Goal: Task Accomplishment & Management: Use online tool/utility

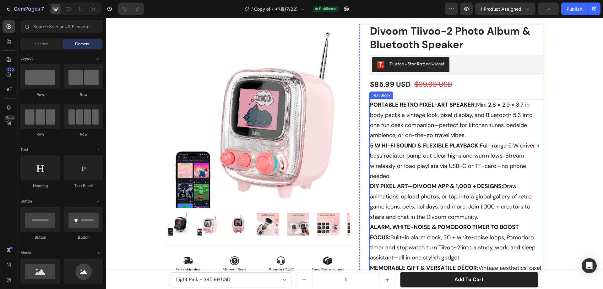
scroll to position [31, 0]
click at [521, 139] on p "PORTABLE RETRO PIXEL-ART SPEAKER: Mini 2.8 × 2.9 × 3.7 in body packs a vintage …" at bounding box center [456, 202] width 172 height 204
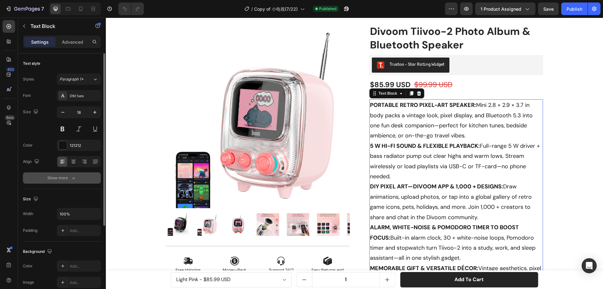
click at [62, 176] on div "Show more" at bounding box center [61, 178] width 29 height 6
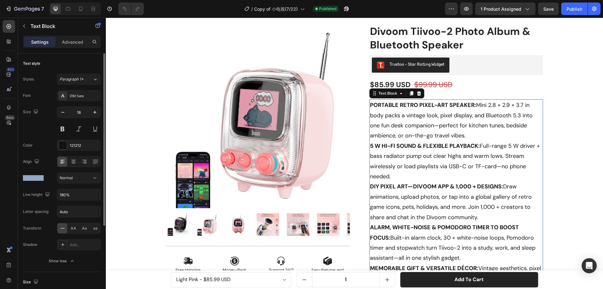
drag, startPoint x: 45, startPoint y: 178, endPoint x: 23, endPoint y: 178, distance: 22.0
click at [23, 178] on div "Font weight Normal" at bounding box center [62, 177] width 78 height 11
copy div "Font weight"
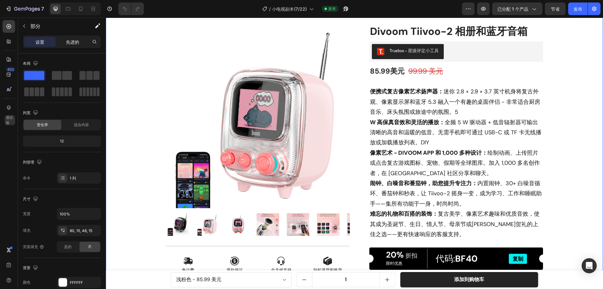
click at [68, 42] on font "先进的" at bounding box center [72, 41] width 13 height 5
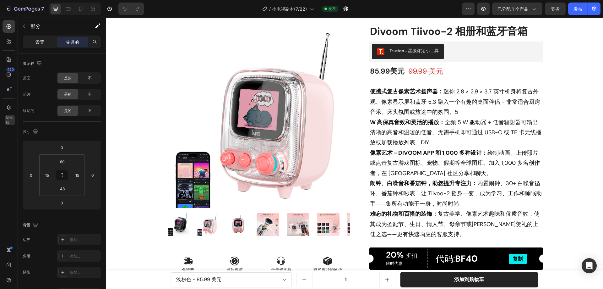
click at [40, 41] on font "设置" at bounding box center [40, 41] width 9 height 5
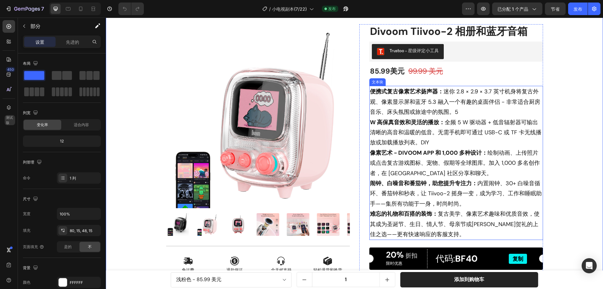
click at [436, 136] on p "便携式复古像素艺术扬声器： 迷你 2.8 × 2.9 × 3.7 英寸机身将复古外观、像素显示屏和蓝牙 5.3 融入一个有趣的桌面伴侣 - 非常适合厨房音乐、…" at bounding box center [456, 162] width 172 height 153
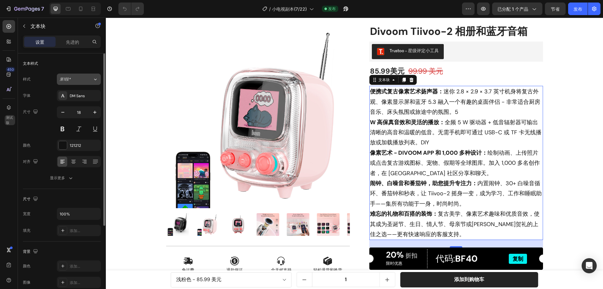
click at [85, 81] on div "第1段*" at bounding box center [76, 79] width 33 height 6
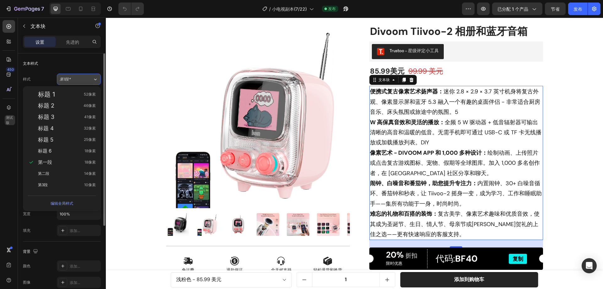
click at [85, 80] on div "第1段*" at bounding box center [76, 79] width 33 height 6
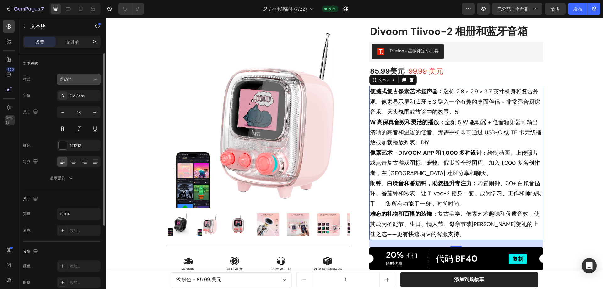
click at [85, 79] on div "第1段*" at bounding box center [76, 79] width 33 height 6
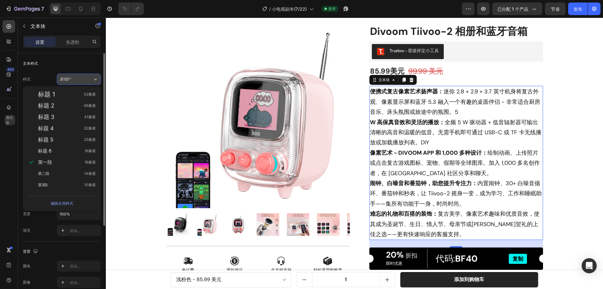
click at [86, 79] on div "第1段*" at bounding box center [76, 79] width 33 height 6
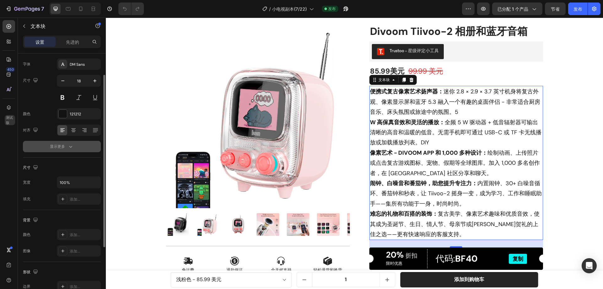
click at [71, 149] on icon "button" at bounding box center [71, 146] width 6 height 6
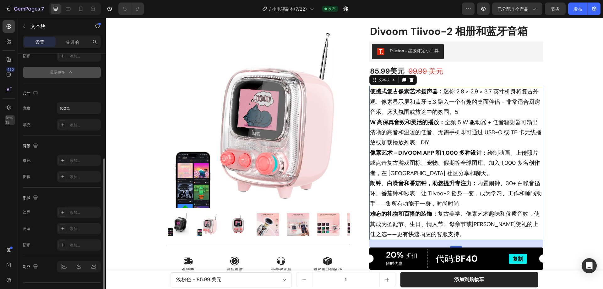
scroll to position [202, 0]
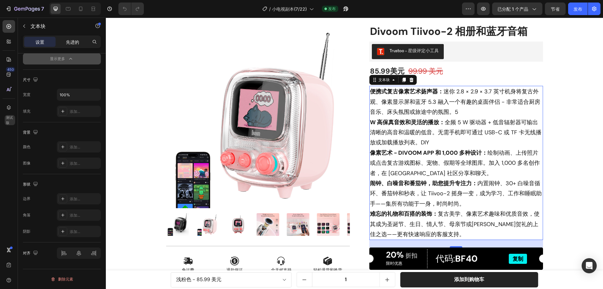
click at [70, 43] on font "先进的" at bounding box center [72, 41] width 13 height 5
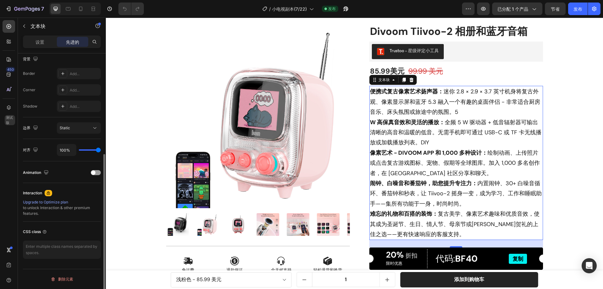
scroll to position [166, 0]
click at [94, 126] on div "边界 静止的" at bounding box center [62, 128] width 78 height 22
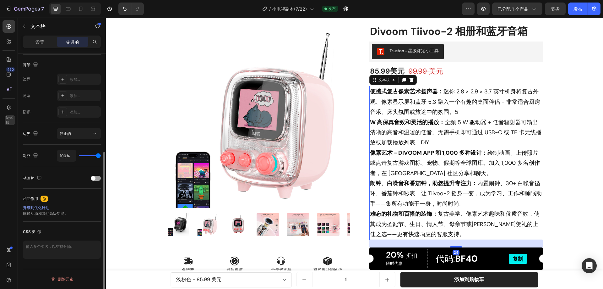
scroll to position [160, 0]
click at [93, 134] on icon at bounding box center [95, 133] width 6 height 6
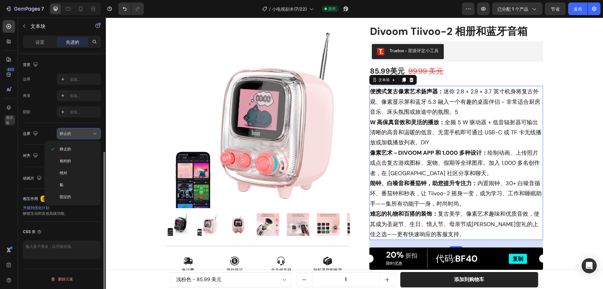
click at [93, 134] on icon at bounding box center [95, 133] width 6 height 6
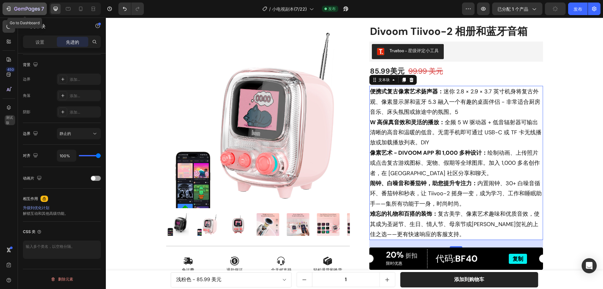
click at [11, 8] on div "7" at bounding box center [24, 9] width 39 height 8
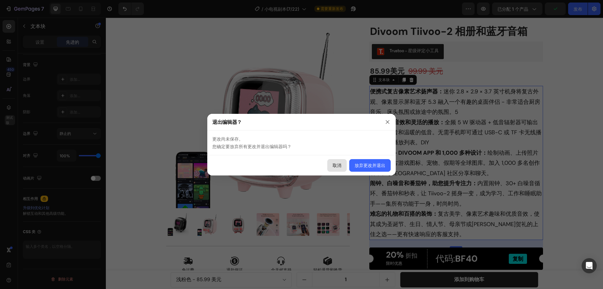
click at [340, 166] on font "取消" at bounding box center [337, 164] width 9 height 5
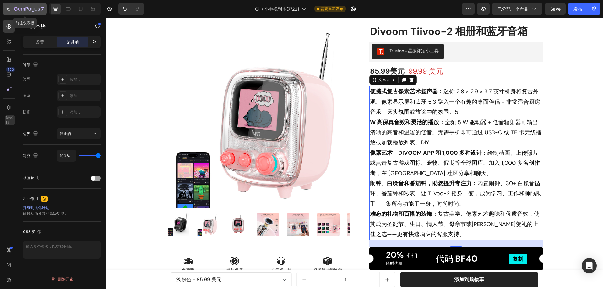
click at [15, 10] on icon "button" at bounding box center [27, 9] width 26 height 5
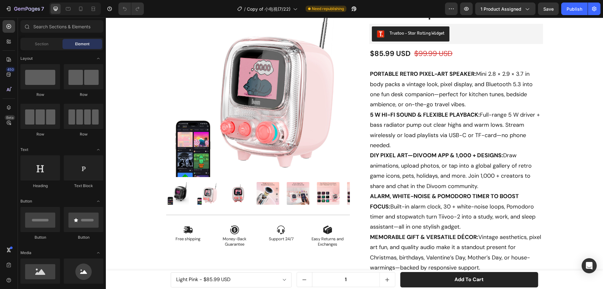
scroll to position [63, 0]
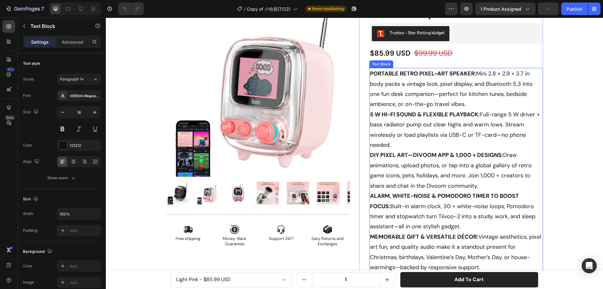
click at [479, 104] on p "PORTABLE RETRO PIXEL-ART SPEAKER: Mini 2.8 × 2.9 × 3.7 in body packs a vintage …" at bounding box center [456, 170] width 172 height 204
click at [573, 10] on div "Publish" at bounding box center [575, 9] width 16 height 7
click at [250, 99] on img at bounding box center [258, 85] width 184 height 184
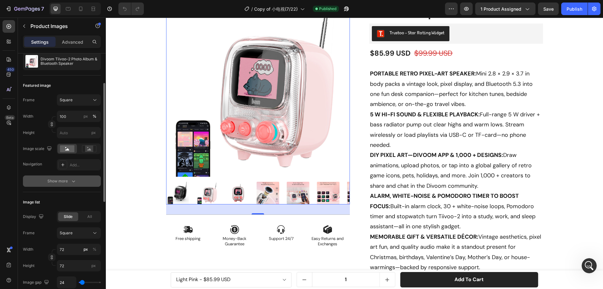
click at [74, 178] on icon "button" at bounding box center [73, 181] width 6 height 6
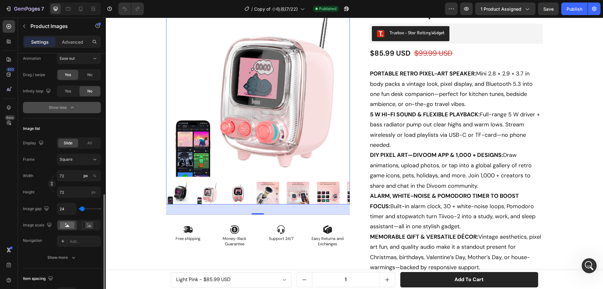
scroll to position [283, 0]
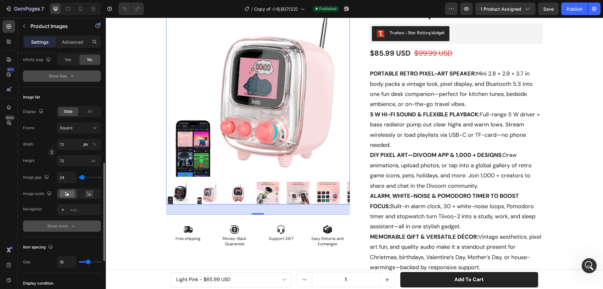
click at [71, 224] on icon "button" at bounding box center [73, 226] width 6 height 6
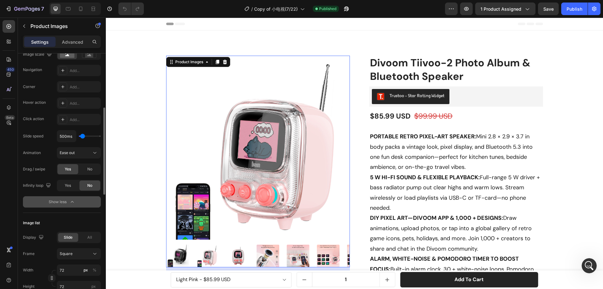
scroll to position [126, 0]
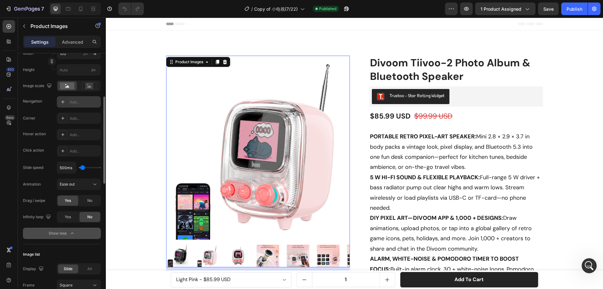
click at [73, 102] on div "Add..." at bounding box center [85, 102] width 30 height 6
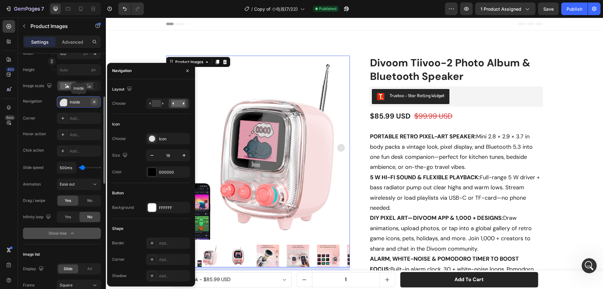
click at [94, 101] on icon "button" at bounding box center [94, 101] width 5 height 5
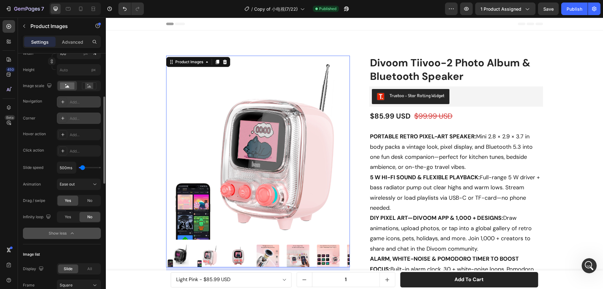
click at [74, 117] on div "Add..." at bounding box center [85, 119] width 30 height 6
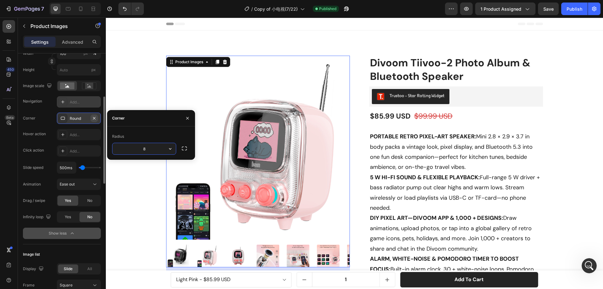
click at [94, 117] on icon "button" at bounding box center [94, 118] width 5 height 5
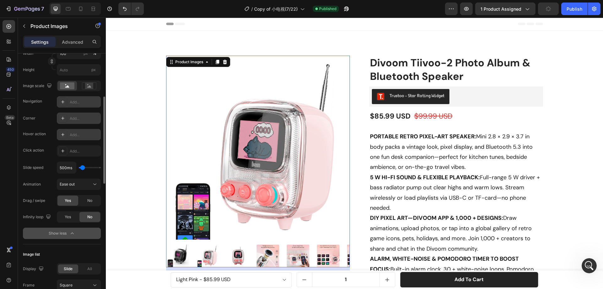
click at [74, 135] on div "Add..." at bounding box center [85, 135] width 30 height 6
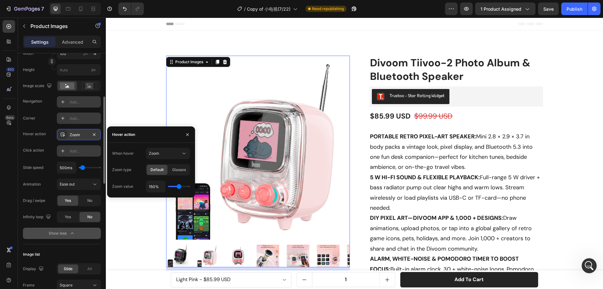
click at [73, 153] on div "Add..." at bounding box center [85, 151] width 30 height 6
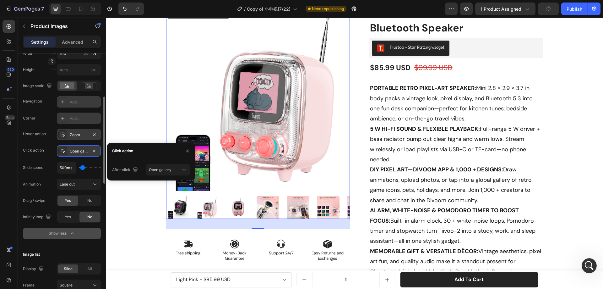
scroll to position [63, 0]
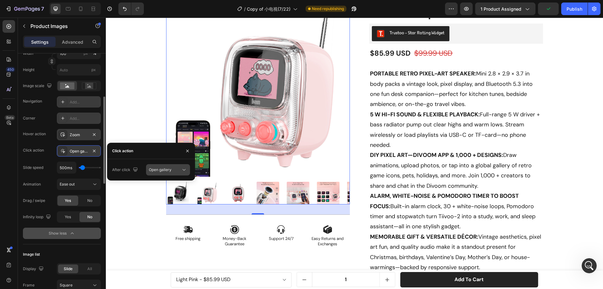
click at [172, 168] on span "Open gallery" at bounding box center [160, 169] width 23 height 5
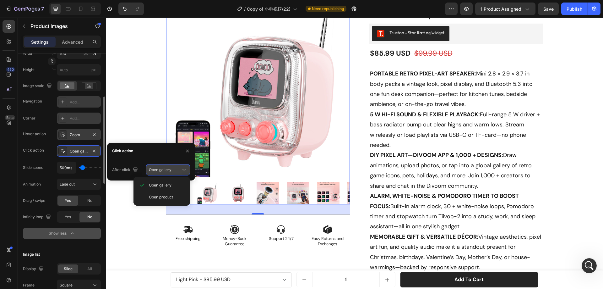
click at [170, 168] on span "Open gallery" at bounding box center [160, 169] width 23 height 5
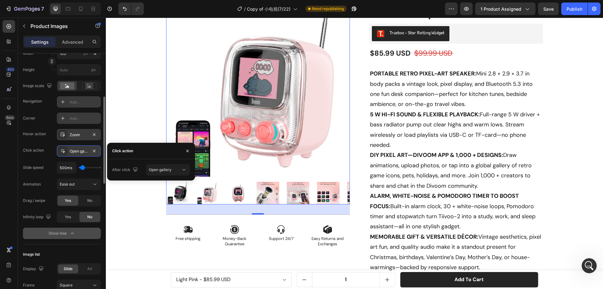
click at [236, 194] on img at bounding box center [237, 193] width 23 height 23
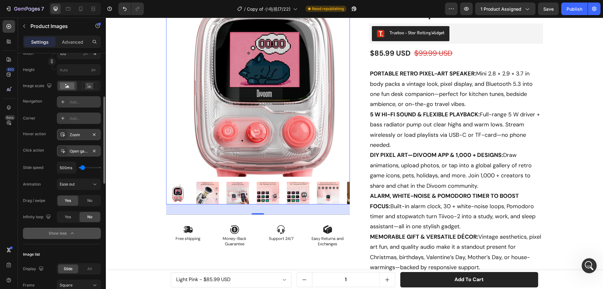
click at [255, 96] on img at bounding box center [258, 85] width 184 height 184
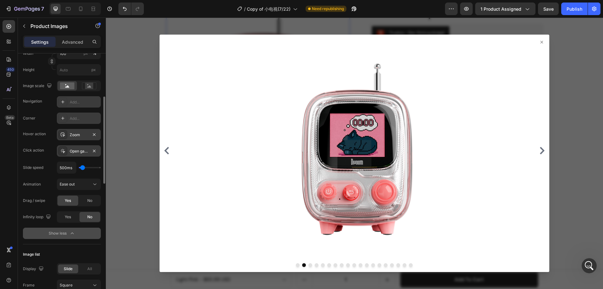
click at [539, 149] on icon "Carousel Next Arrow" at bounding box center [543, 151] width 8 height 8
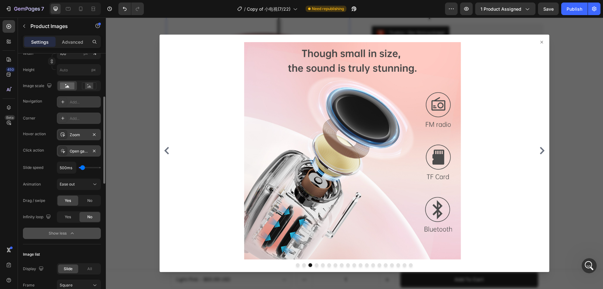
click at [539, 40] on icon at bounding box center [541, 42] width 5 height 5
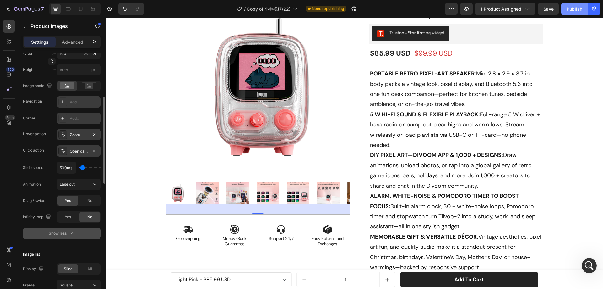
click at [569, 10] on div "Publish" at bounding box center [575, 9] width 16 height 7
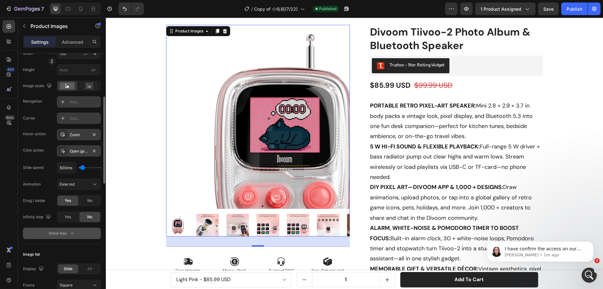
scroll to position [0, 0]
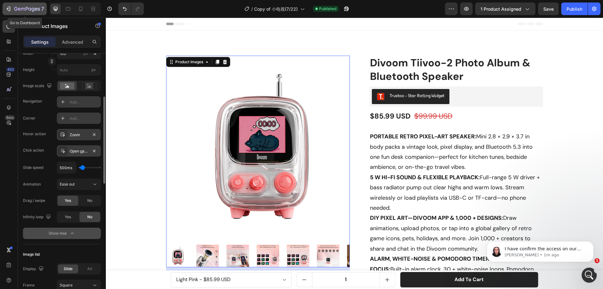
click at [20, 12] on icon "button" at bounding box center [27, 9] width 26 height 5
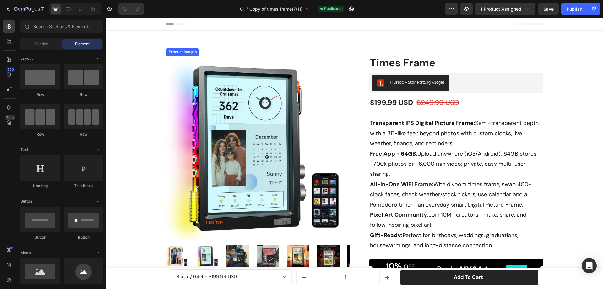
click at [195, 86] on img at bounding box center [258, 148] width 184 height 184
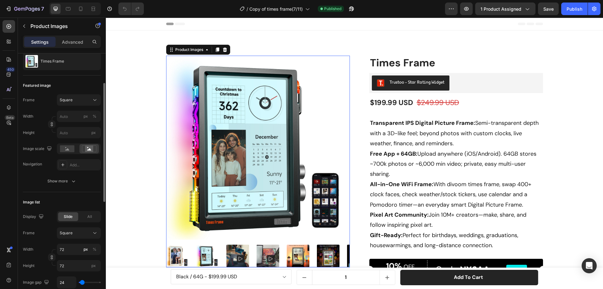
scroll to position [126, 0]
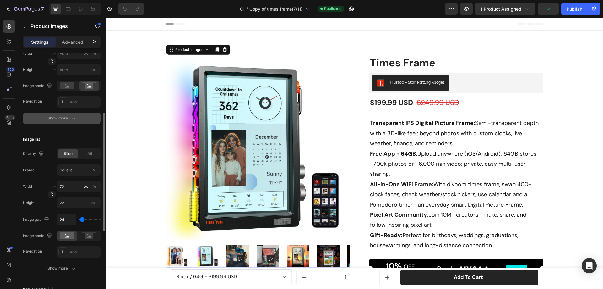
click at [69, 120] on div "Show more" at bounding box center [61, 118] width 29 height 6
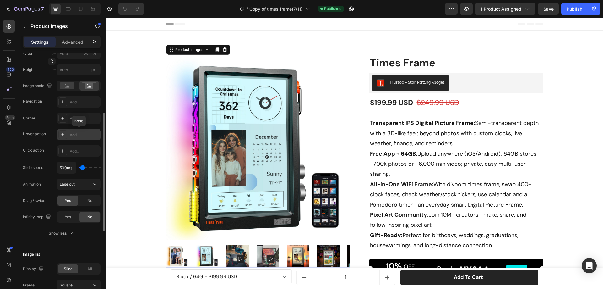
click at [78, 134] on div "Add..." at bounding box center [85, 135] width 30 height 6
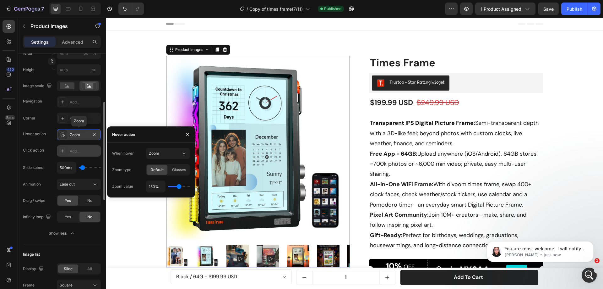
scroll to position [0, 0]
click at [80, 150] on div "Add..." at bounding box center [85, 151] width 30 height 6
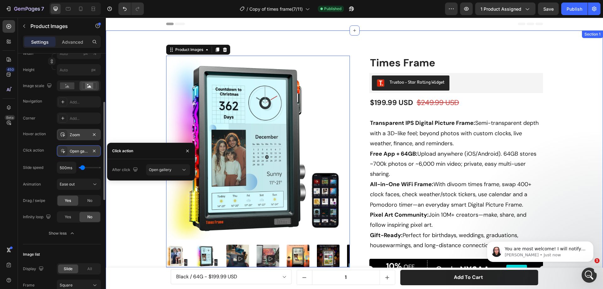
click at [567, 124] on div "Product Images 32 Icon Free shipping Text Block Icon Money-Back Guarantee Text …" at bounding box center [355, 230] width 488 height 349
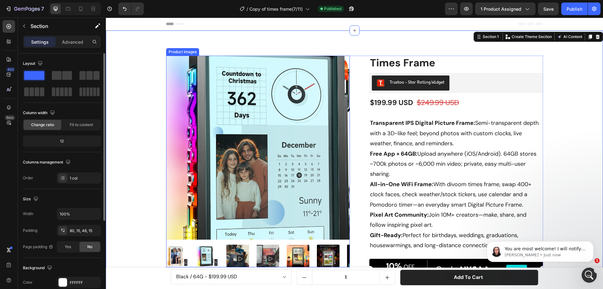
click at [199, 120] on img at bounding box center [258, 148] width 184 height 184
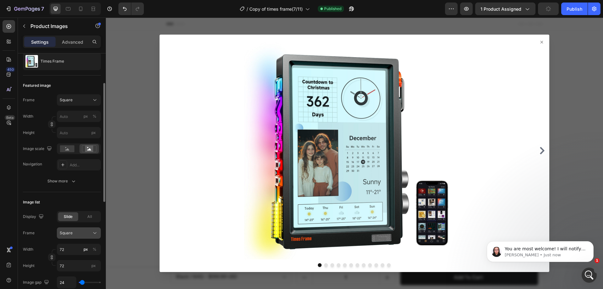
scroll to position [126, 0]
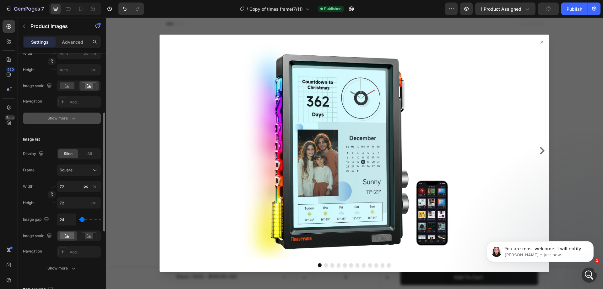
click at [72, 116] on icon "button" at bounding box center [73, 118] width 6 height 6
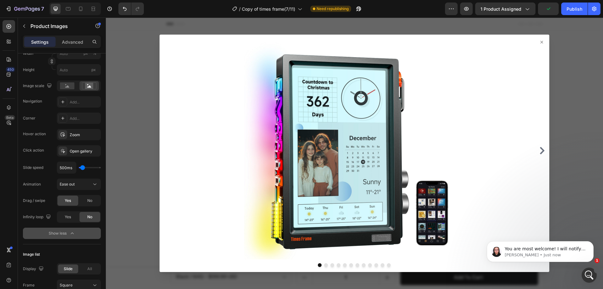
click at [541, 41] on icon at bounding box center [542, 42] width 3 height 3
click at [539, 42] on icon at bounding box center [541, 42] width 5 height 5
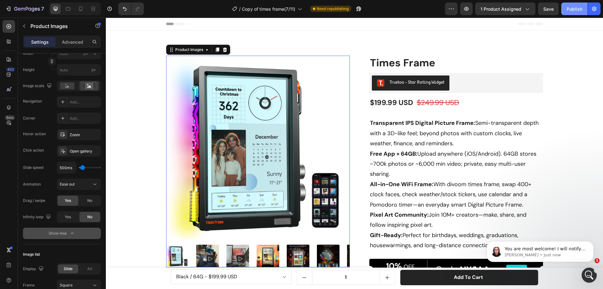
click at [572, 10] on div "Publish" at bounding box center [575, 9] width 16 height 7
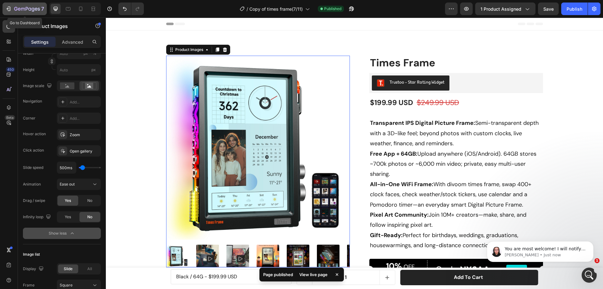
click at [31, 7] on icon "button" at bounding box center [27, 9] width 26 height 5
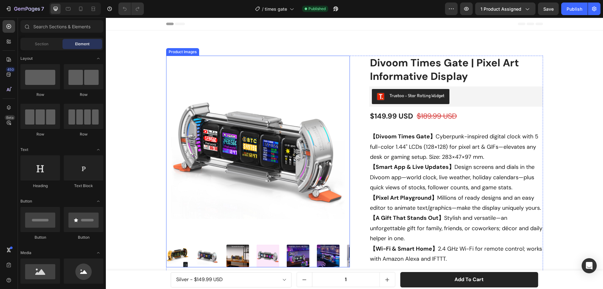
click at [243, 93] on img at bounding box center [258, 148] width 184 height 184
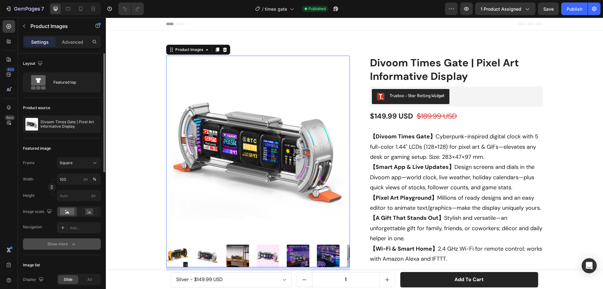
click at [74, 242] on icon "button" at bounding box center [73, 244] width 6 height 6
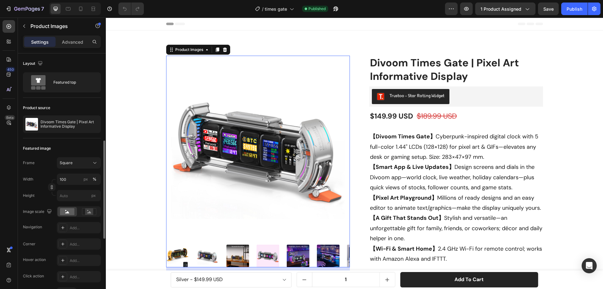
scroll to position [94, 0]
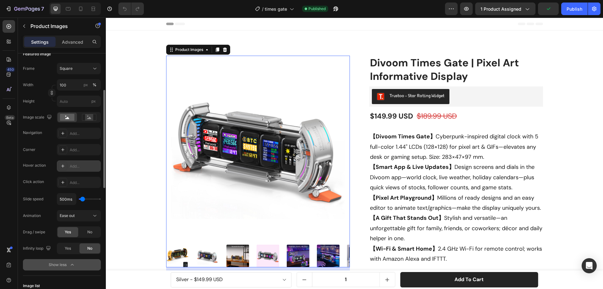
click at [79, 163] on div "Add..." at bounding box center [79, 165] width 44 height 11
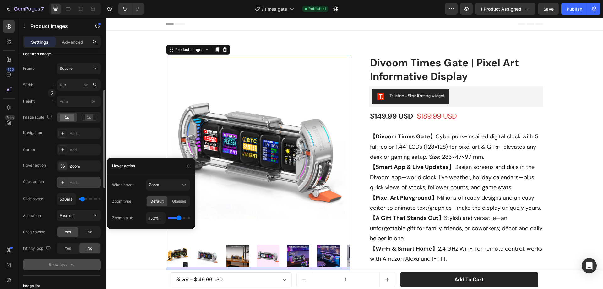
click at [76, 183] on div "Add..." at bounding box center [85, 183] width 30 height 6
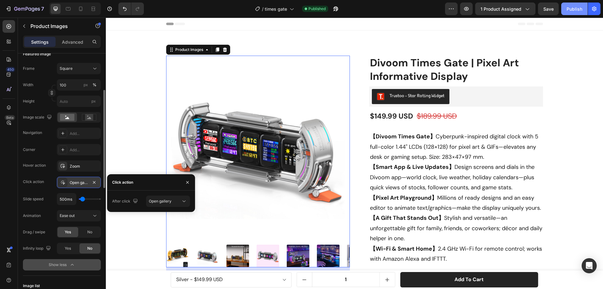
click at [574, 10] on div "Publish" at bounding box center [575, 9] width 16 height 7
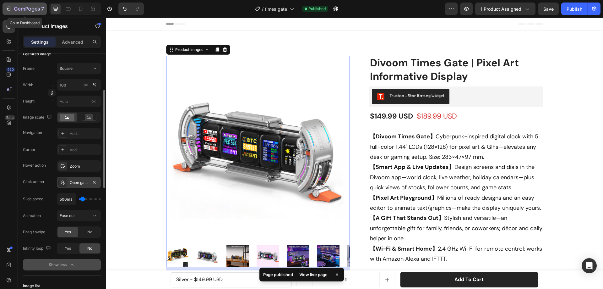
click at [21, 8] on icon "button" at bounding box center [27, 9] width 26 height 5
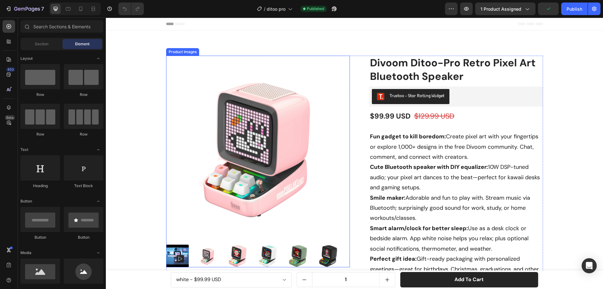
click at [204, 153] on img at bounding box center [258, 148] width 184 height 184
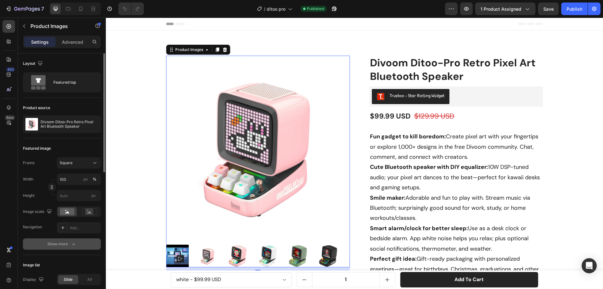
click at [77, 244] on button "Show more" at bounding box center [62, 243] width 78 height 11
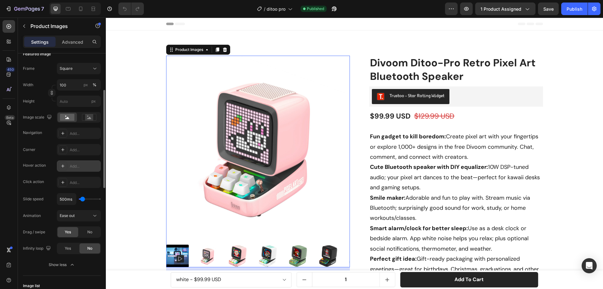
click at [83, 167] on div "Add..." at bounding box center [85, 166] width 30 height 6
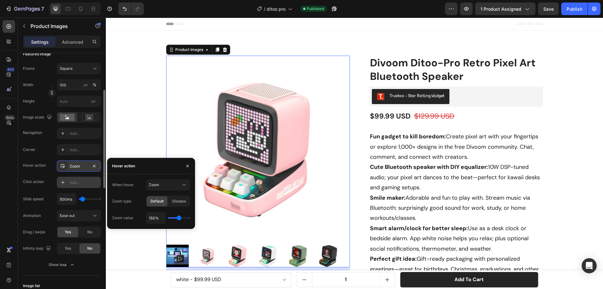
click at [81, 181] on div "Add..." at bounding box center [85, 183] width 30 height 6
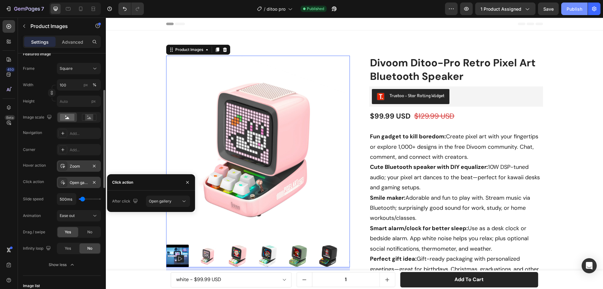
click at [568, 9] on div "Publish" at bounding box center [575, 9] width 16 height 7
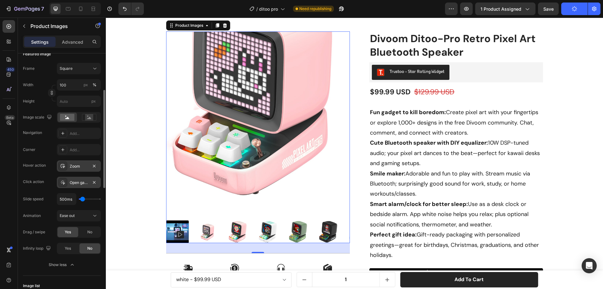
scroll to position [31, 0]
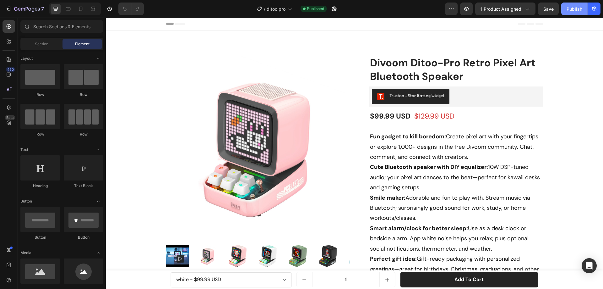
click at [575, 8] on div "Publish" at bounding box center [575, 9] width 16 height 7
click at [17, 8] on icon "button" at bounding box center [15, 9] width 3 height 4
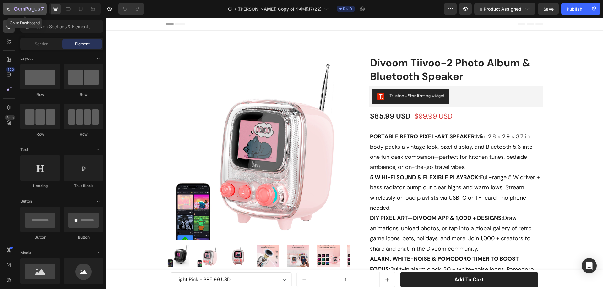
click at [11, 9] on icon "button" at bounding box center [8, 9] width 6 height 6
click at [9, 8] on icon "button" at bounding box center [8, 9] width 6 height 6
